Goal: Book appointment/travel/reservation

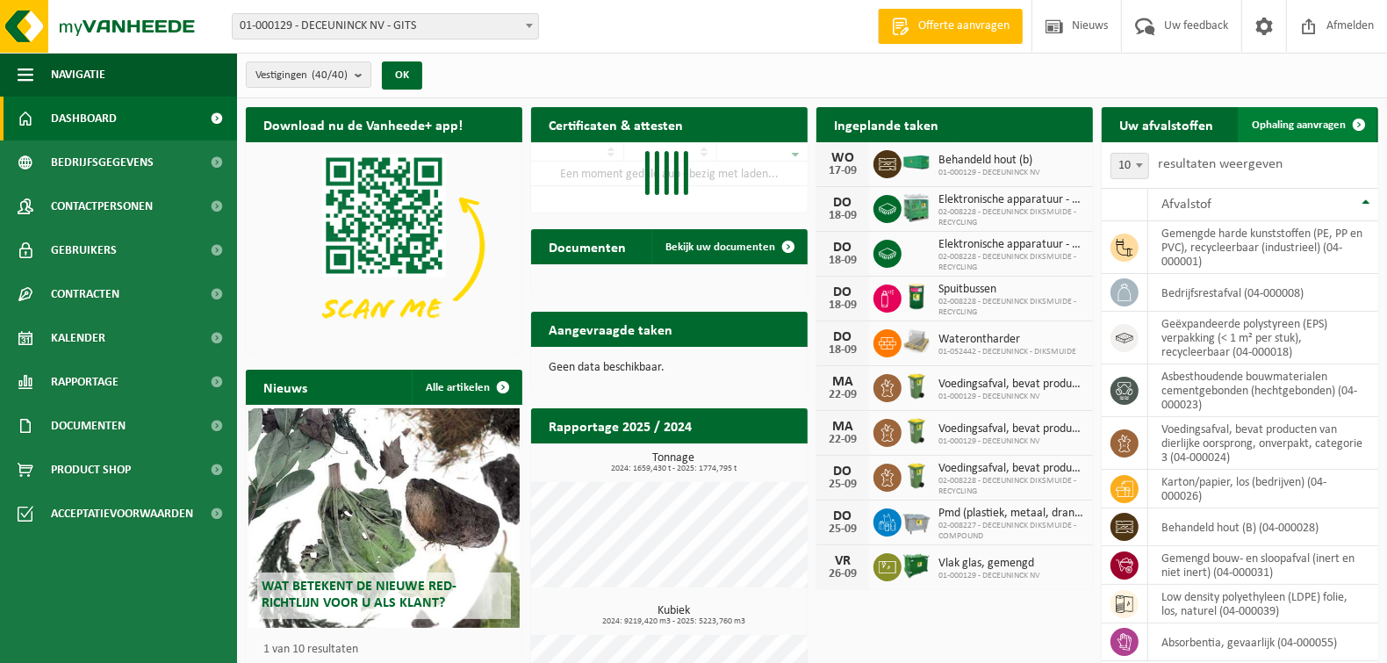
click at [1276, 127] on span "Ophaling aanvragen" at bounding box center [1298, 124] width 94 height 11
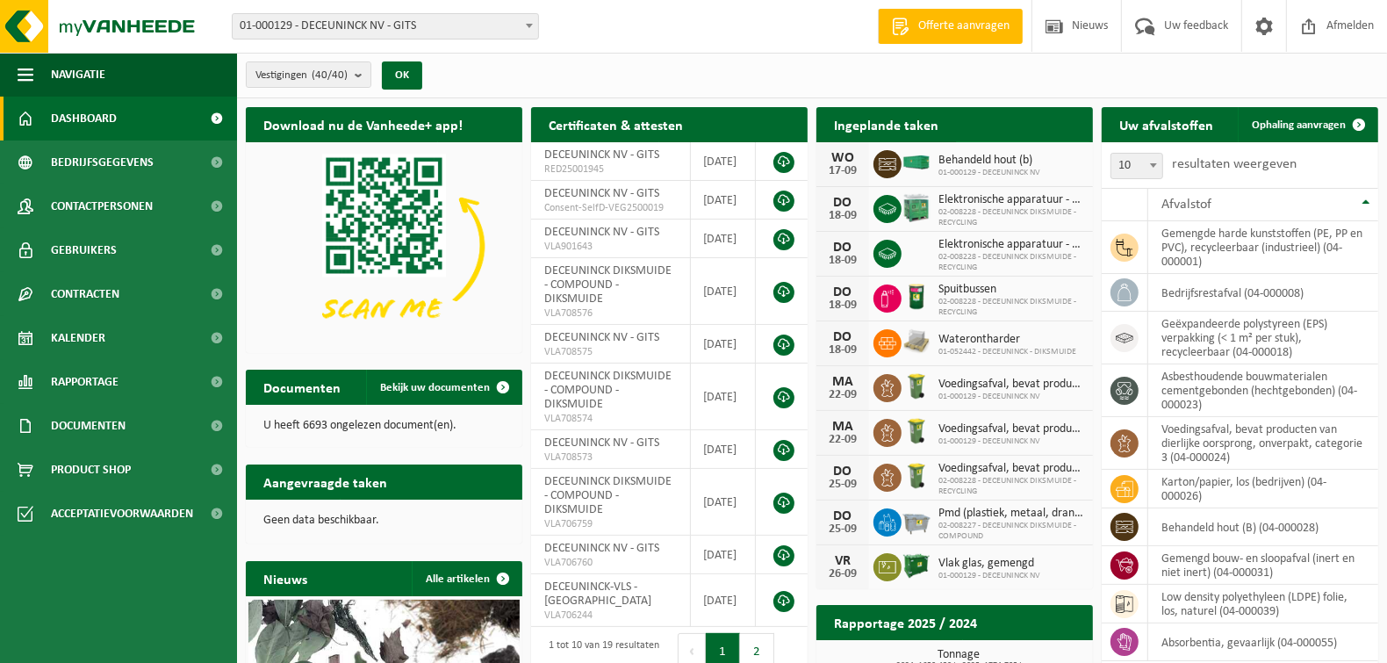
click at [1005, 154] on span "Bekijk uw kalender" at bounding box center [1015, 159] width 90 height 11
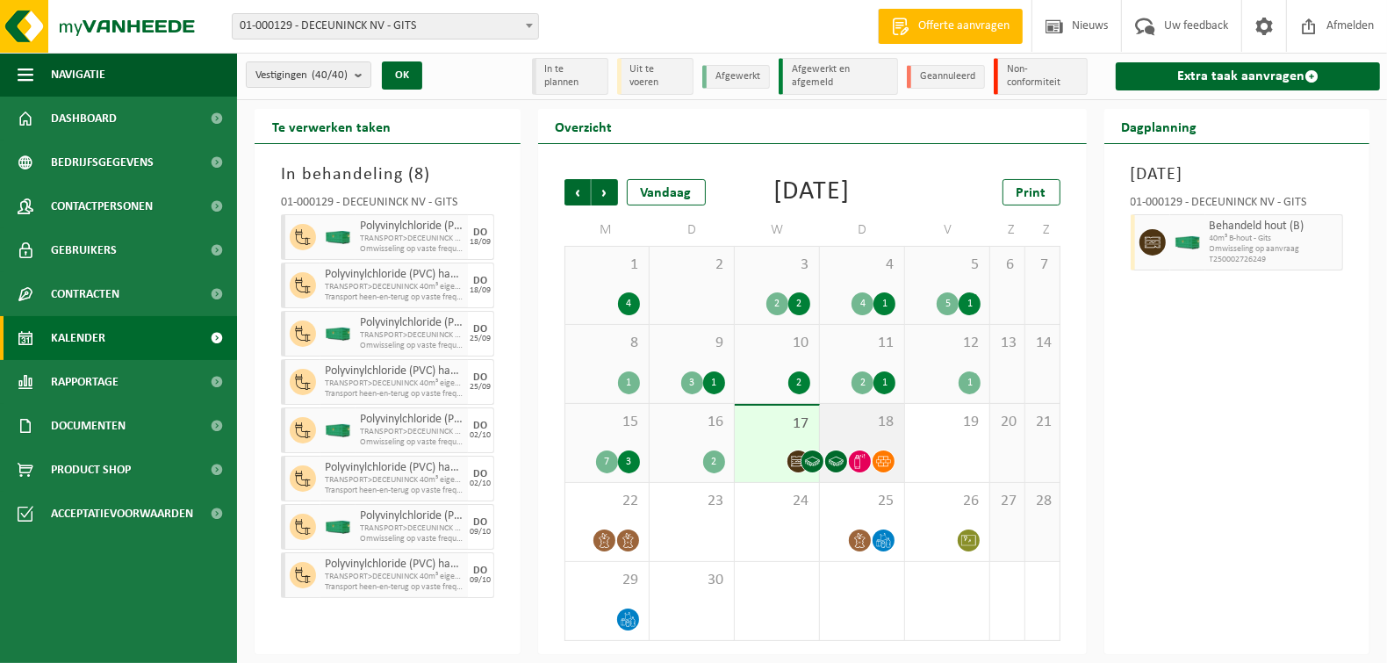
click at [862, 432] on span "18" at bounding box center [861, 421] width 67 height 19
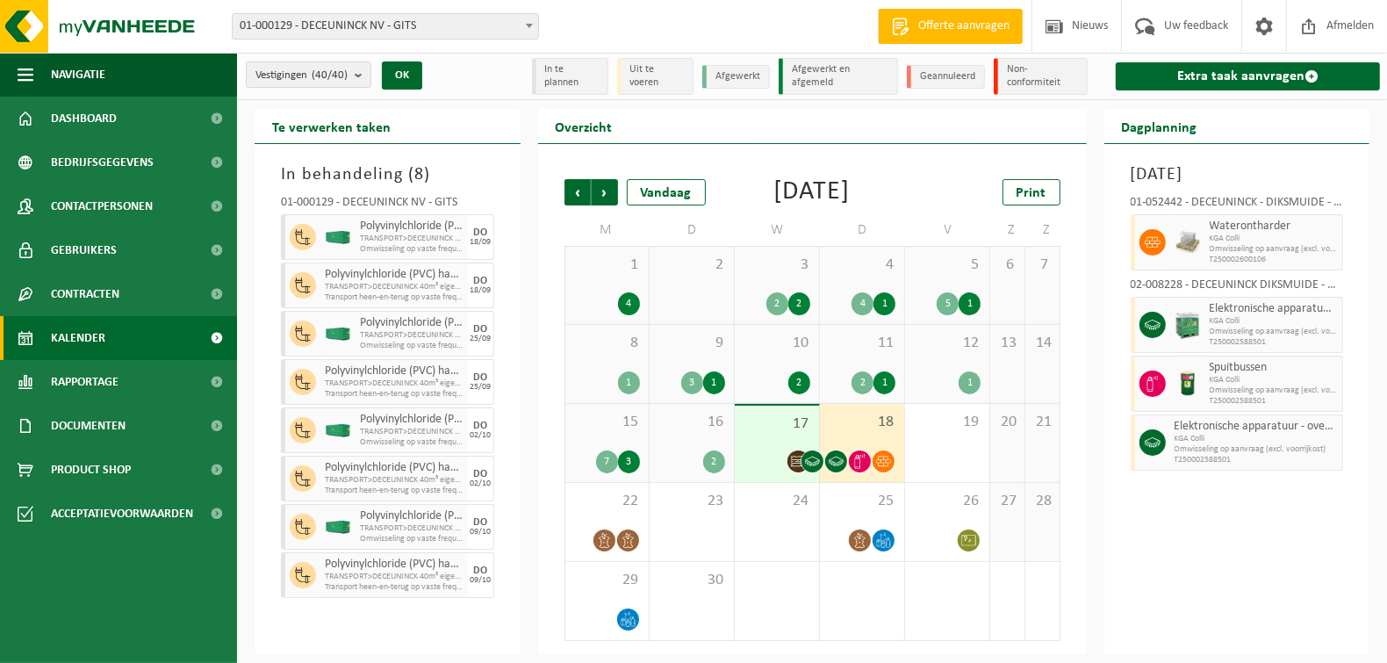
click at [782, 434] on span "17" at bounding box center [776, 423] width 67 height 19
